Goal: Information Seeking & Learning: Learn about a topic

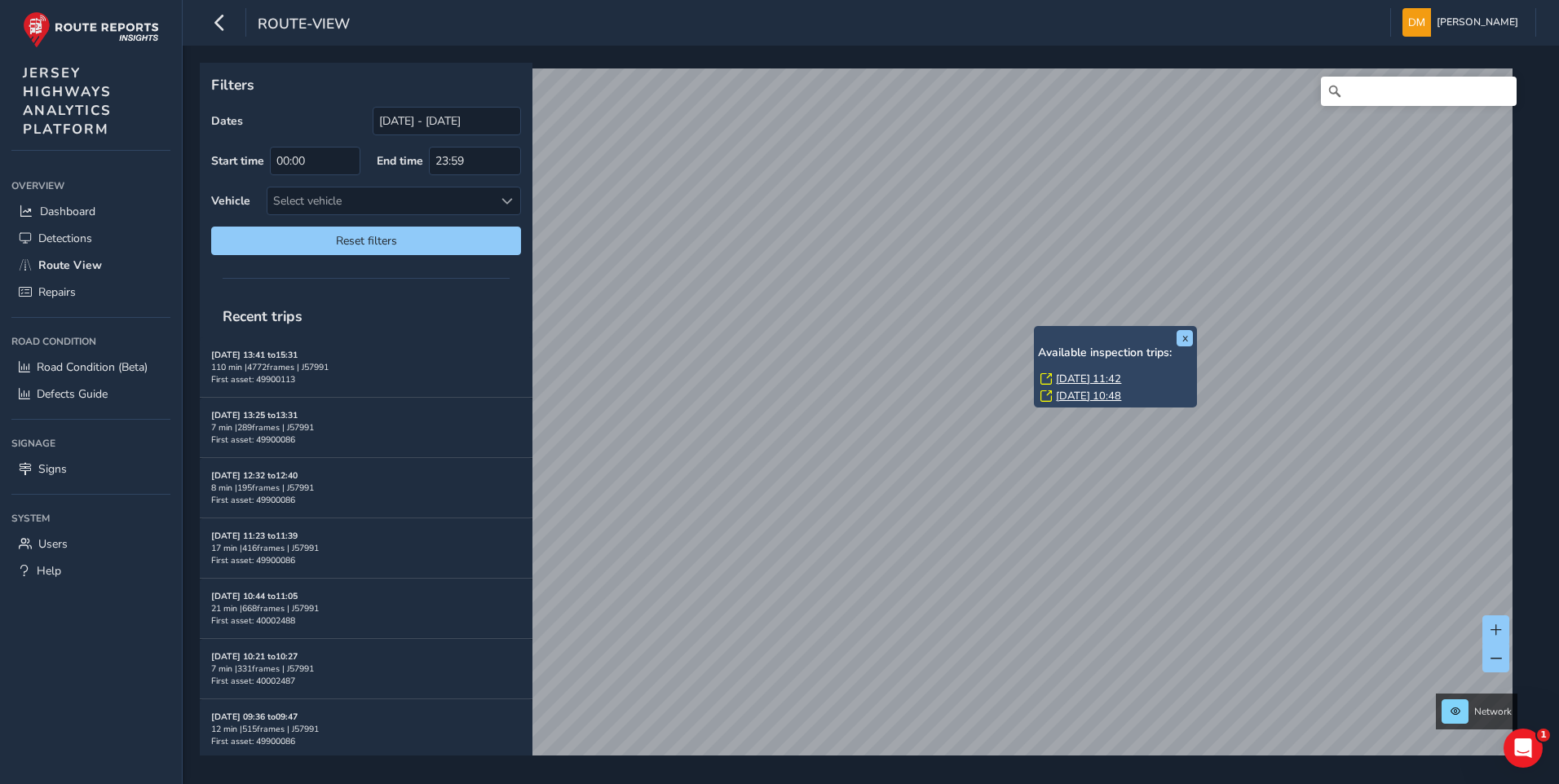
click at [1058, 379] on link "[DATE] 11:42" at bounding box center [1088, 379] width 65 height 15
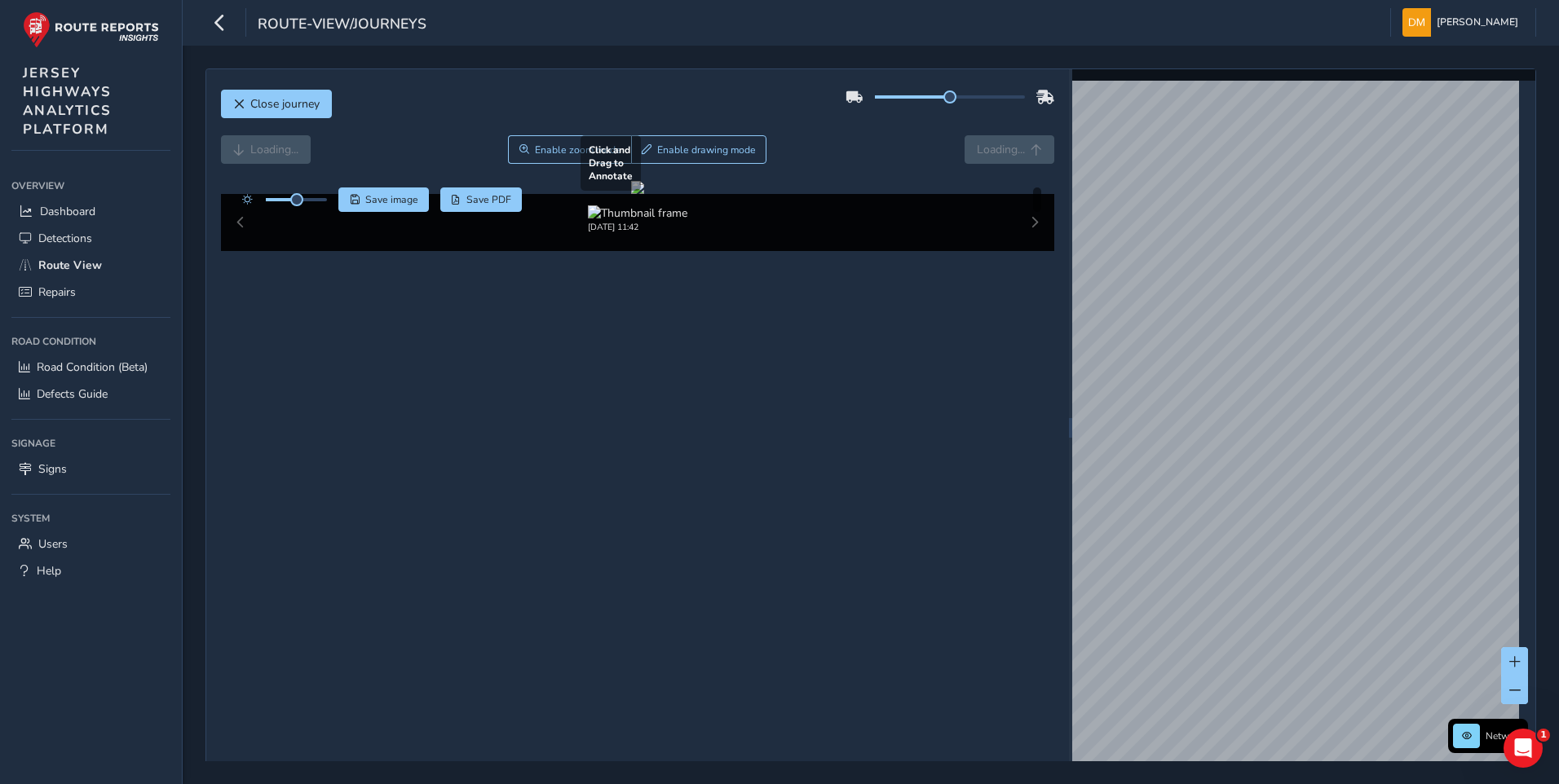
drag, startPoint x: 826, startPoint y: 432, endPoint x: 721, endPoint y: 437, distance: 105.1
click at [644, 194] on div at bounding box center [638, 188] width 13 height 13
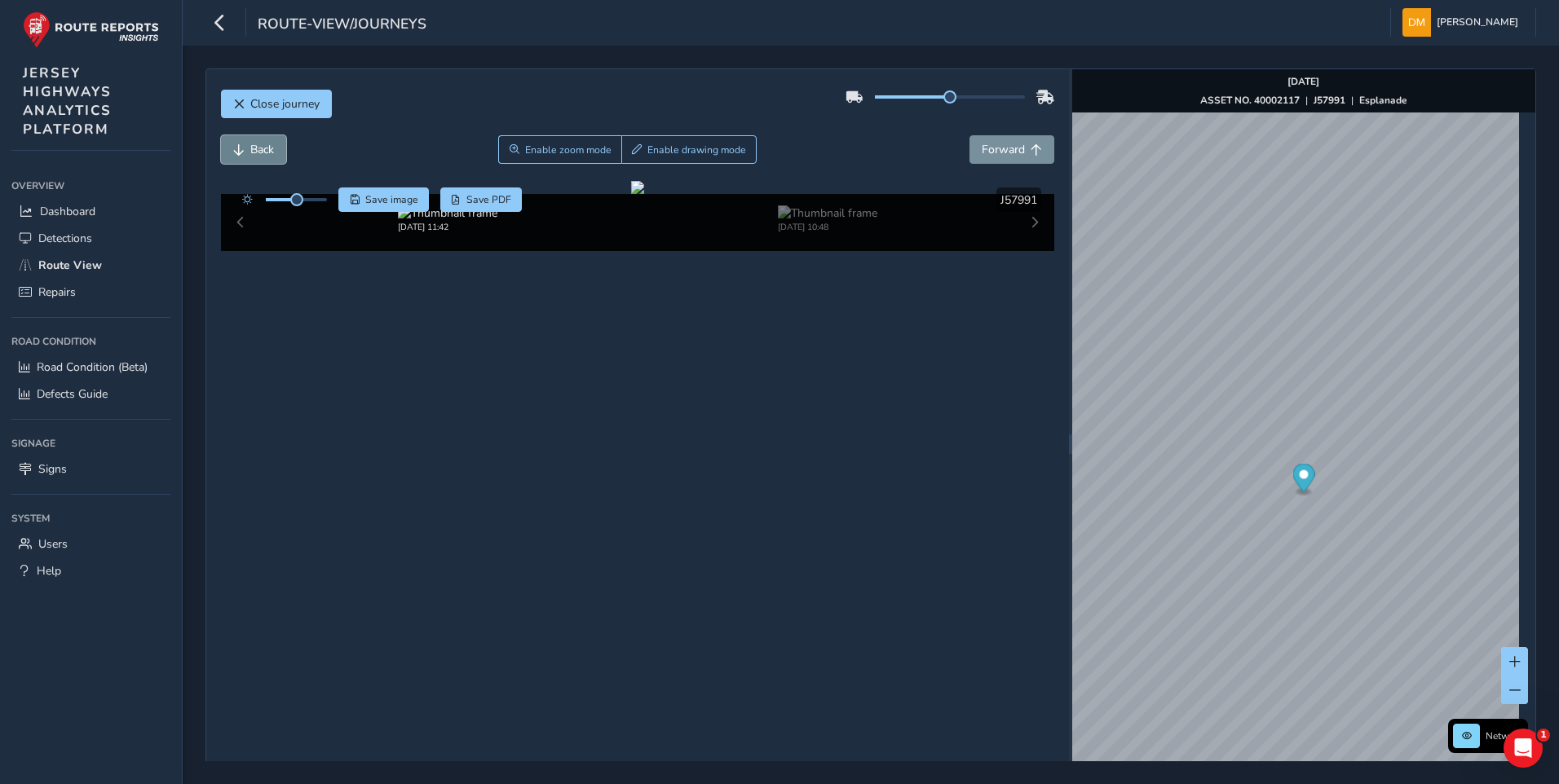
click at [265, 151] on span "Back" at bounding box center [262, 149] width 24 height 16
click at [259, 145] on span "Back" at bounding box center [262, 149] width 24 height 16
click at [268, 154] on span "Back" at bounding box center [262, 149] width 24 height 16
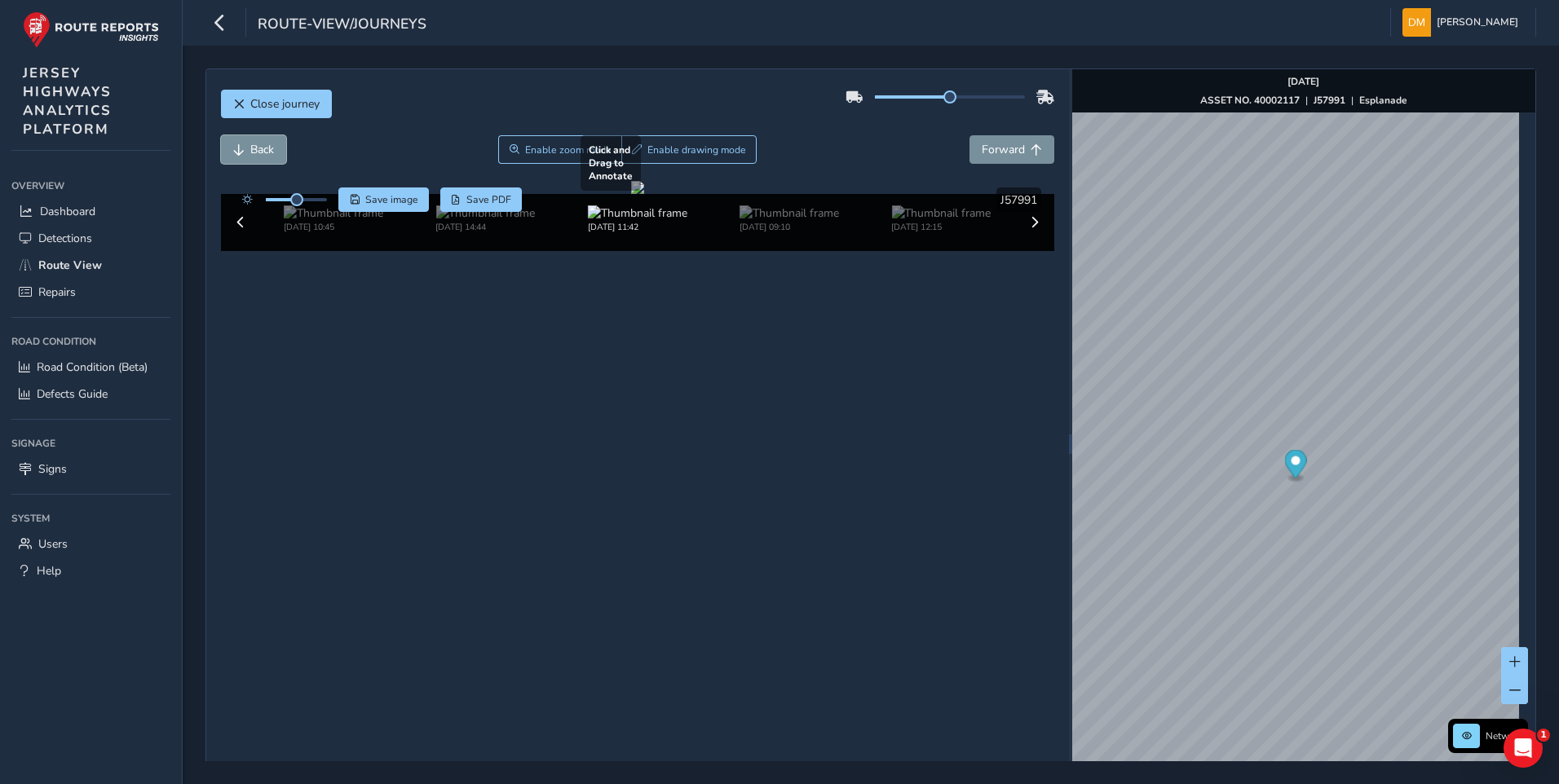
drag, startPoint x: 268, startPoint y: 156, endPoint x: 276, endPoint y: 226, distance: 70.5
click at [268, 158] on button "Back" at bounding box center [253, 149] width 65 height 29
click at [1022, 146] on button "Forward" at bounding box center [1011, 149] width 85 height 29
